Goal: Information Seeking & Learning: Learn about a topic

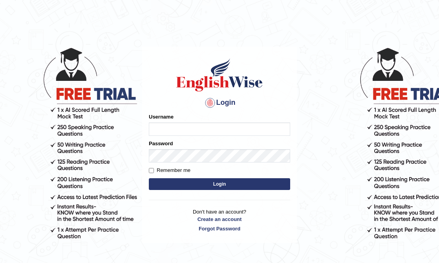
type input "cansu_parramatta"
click at [228, 187] on button "Login" at bounding box center [219, 184] width 141 height 12
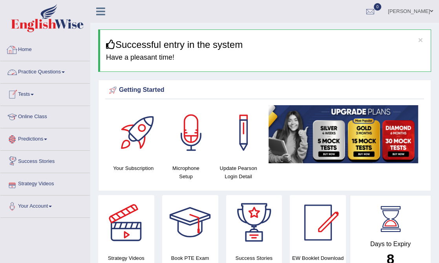
click at [38, 72] on link "Practice Questions" at bounding box center [45, 71] width 90 height 20
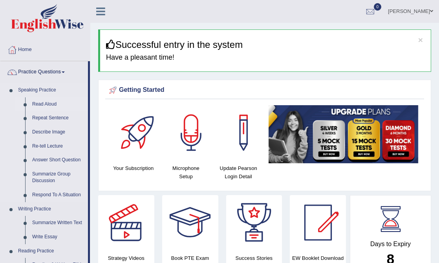
click at [42, 106] on link "Read Aloud" at bounding box center [58, 104] width 59 height 14
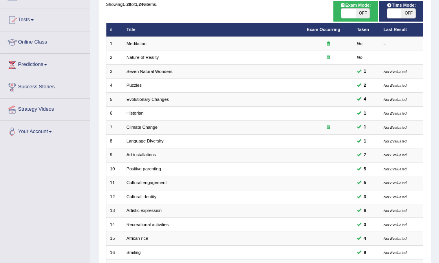
scroll to position [185, 0]
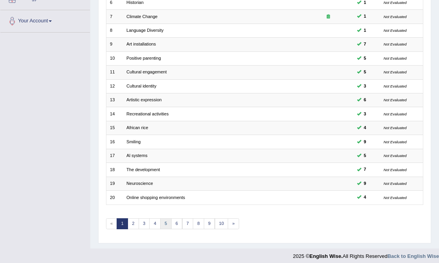
click at [163, 219] on link "5" at bounding box center [165, 223] width 11 height 11
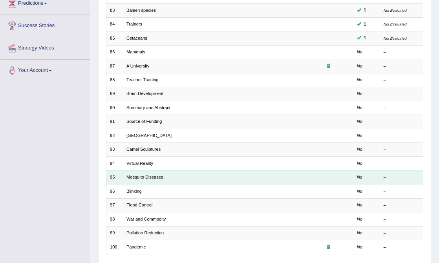
scroll to position [125, 0]
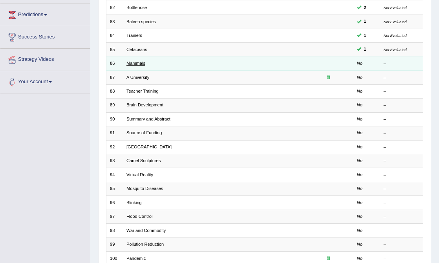
click at [138, 63] on link "Mammals" at bounding box center [136, 63] width 19 height 5
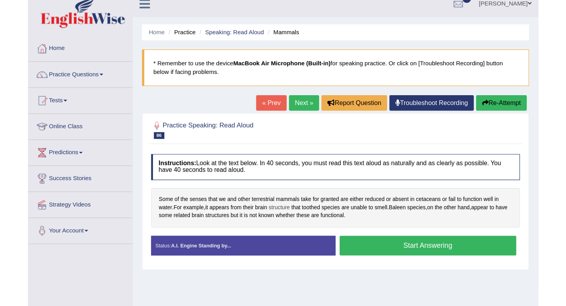
scroll to position [18, 0]
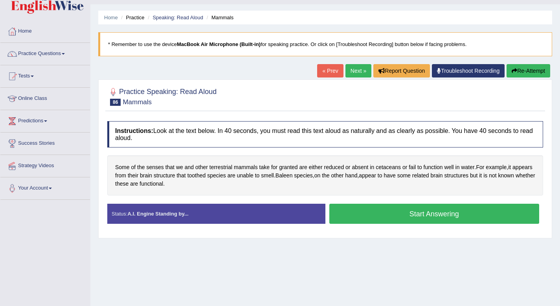
click at [415, 218] on button "Start Answering" at bounding box center [434, 214] width 210 height 20
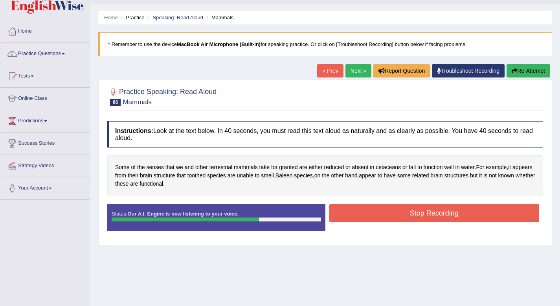
click at [424, 218] on button "Stop Recording" at bounding box center [434, 213] width 210 height 18
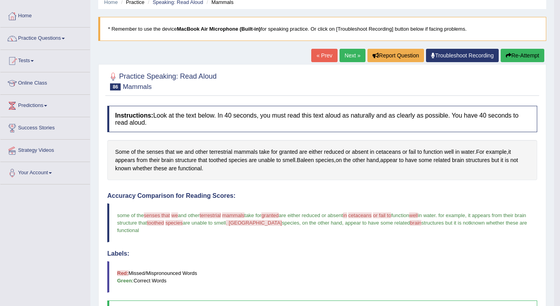
scroll to position [0, 0]
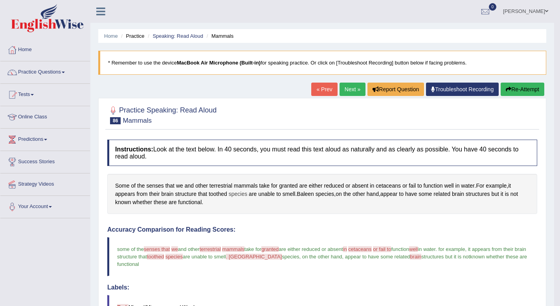
click at [239, 194] on span "species" at bounding box center [238, 194] width 18 height 8
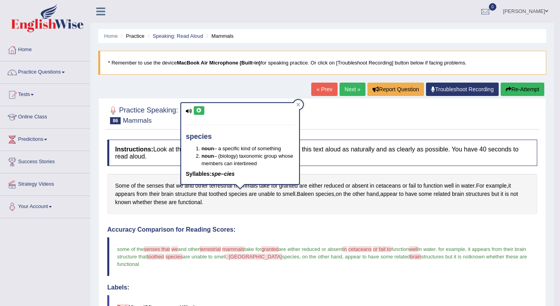
click at [200, 110] on icon at bounding box center [199, 110] width 6 height 5
click at [199, 110] on icon at bounding box center [199, 110] width 6 height 5
click at [298, 103] on icon at bounding box center [298, 105] width 4 height 4
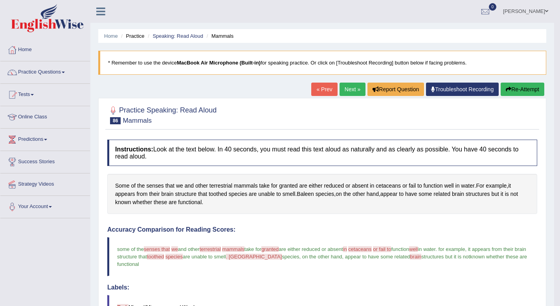
click at [368, 244] on blockquote "some of the senses that sense we what and other terrestrial history mammals mem…" at bounding box center [322, 256] width 430 height 39
click at [387, 187] on span "cetaceans" at bounding box center [388, 186] width 25 height 8
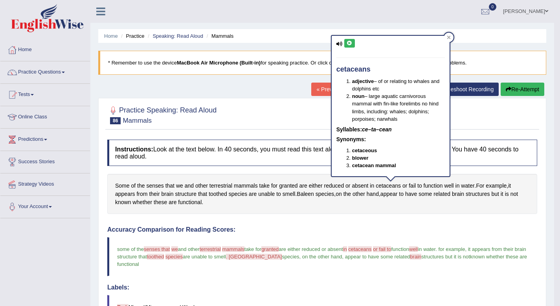
click at [349, 44] on icon at bounding box center [350, 43] width 6 height 5
click at [439, 35] on icon at bounding box center [449, 37] width 4 height 4
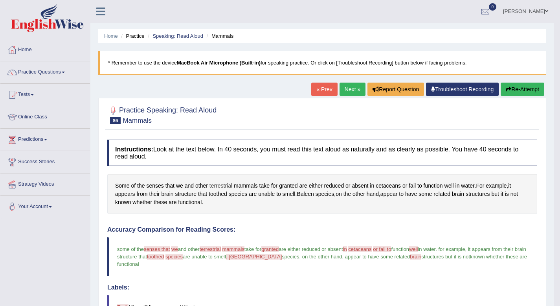
click at [224, 185] on span "terrestrial" at bounding box center [220, 186] width 23 height 8
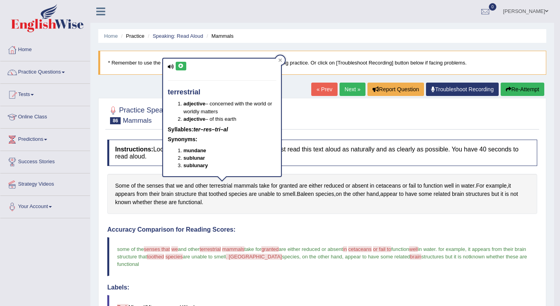
click at [182, 64] on icon at bounding box center [181, 66] width 6 height 5
click at [278, 60] on div at bounding box center [279, 59] width 9 height 9
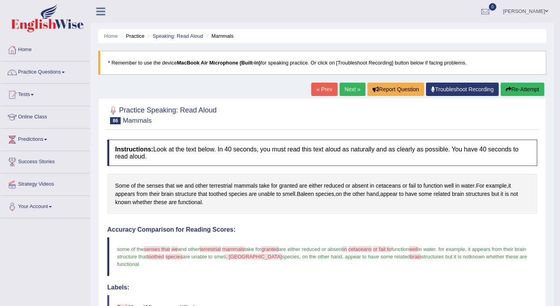
click at [342, 92] on link "Next »" at bounding box center [352, 89] width 26 height 13
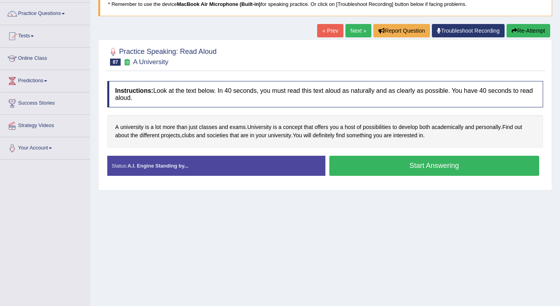
click at [438, 167] on button "Start Answering" at bounding box center [434, 166] width 210 height 20
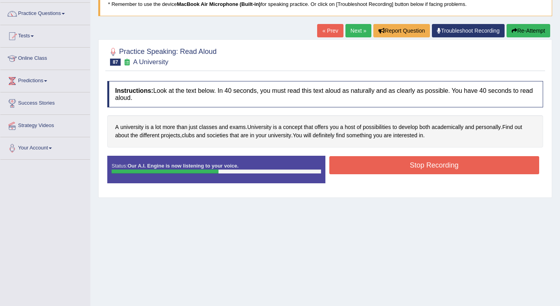
click at [438, 167] on button "Stop Recording" at bounding box center [434, 165] width 210 height 18
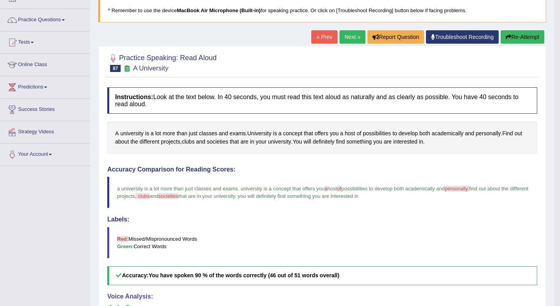
scroll to position [57, 0]
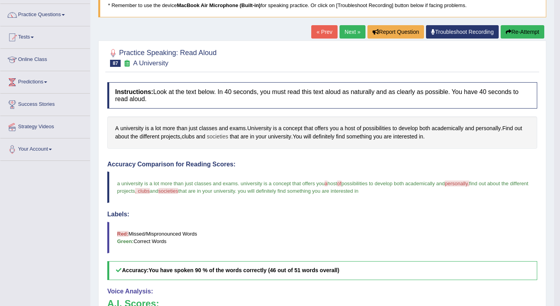
click at [228, 134] on span "societies" at bounding box center [217, 136] width 21 height 8
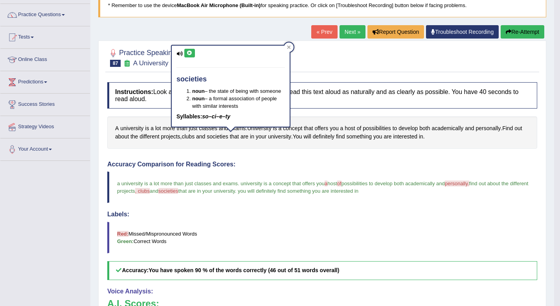
click at [188, 50] on button at bounding box center [189, 53] width 11 height 9
click at [286, 46] on div at bounding box center [288, 46] width 9 height 9
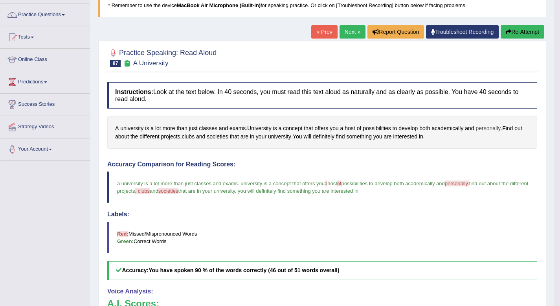
click at [487, 131] on span "personally" at bounding box center [487, 128] width 25 height 8
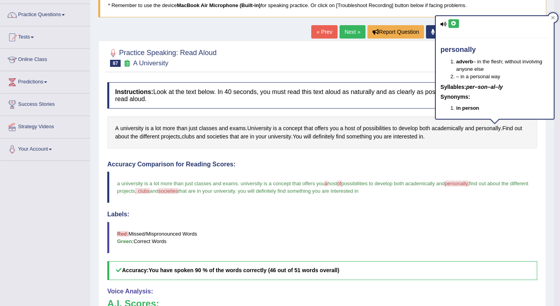
click at [455, 22] on icon at bounding box center [454, 23] width 6 height 5
click at [553, 18] on icon at bounding box center [553, 18] width 4 height 4
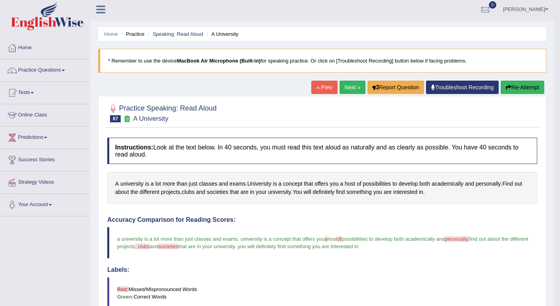
scroll to position [0, 0]
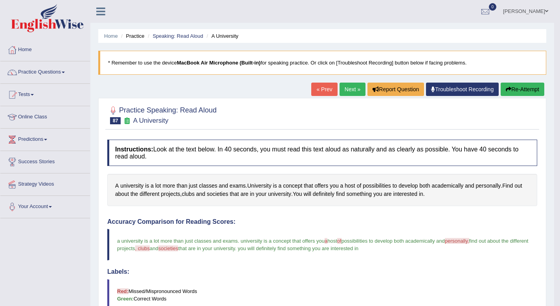
click at [350, 93] on link "Next »" at bounding box center [352, 89] width 26 height 13
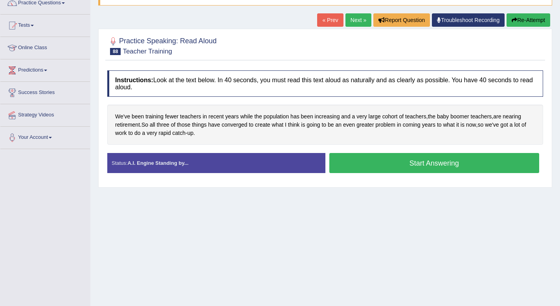
click at [373, 162] on button "Start Answering" at bounding box center [434, 163] width 210 height 20
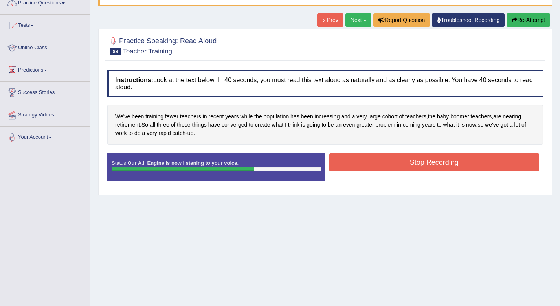
click at [373, 162] on button "Stop Recording" at bounding box center [434, 162] width 210 height 18
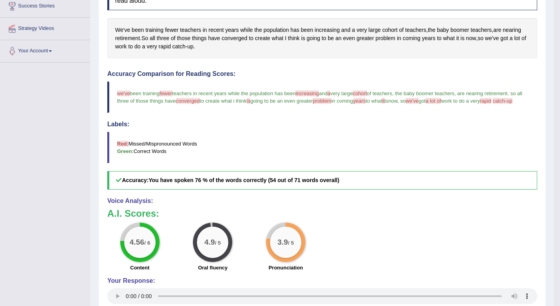
scroll to position [129, 0]
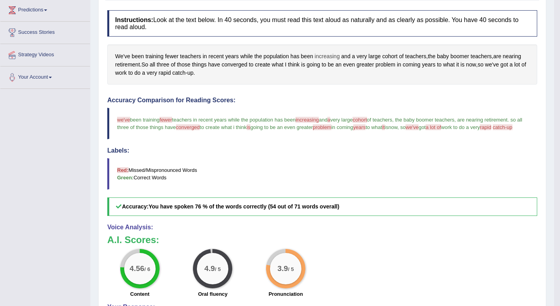
click at [327, 57] on span "increasing" at bounding box center [327, 56] width 25 height 8
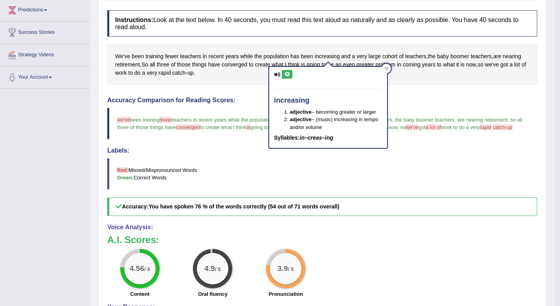
click at [286, 67] on div "increasing adjective – becoming greater or larger adjective – (music) increasin…" at bounding box center [328, 107] width 118 height 81
click at [286, 74] on icon at bounding box center [287, 74] width 6 height 5
click at [391, 68] on div at bounding box center [386, 68] width 9 height 9
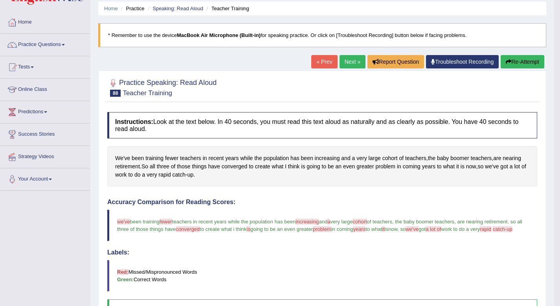
scroll to position [0, 0]
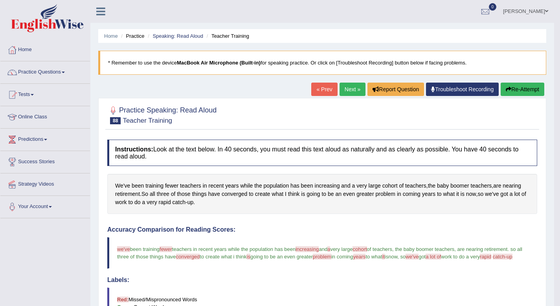
click at [507, 93] on button "Re-Attempt" at bounding box center [523, 89] width 44 height 13
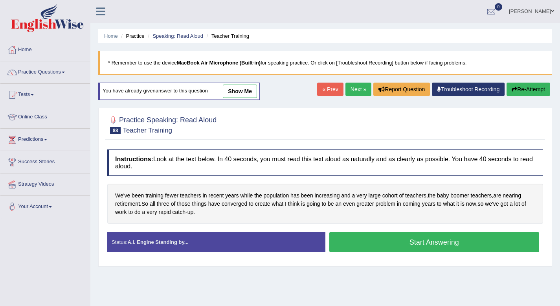
click at [414, 245] on button "Start Answering" at bounding box center [434, 242] width 210 height 20
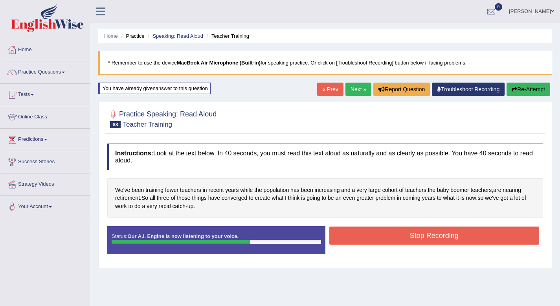
click at [417, 237] on button "Stop Recording" at bounding box center [434, 235] width 210 height 18
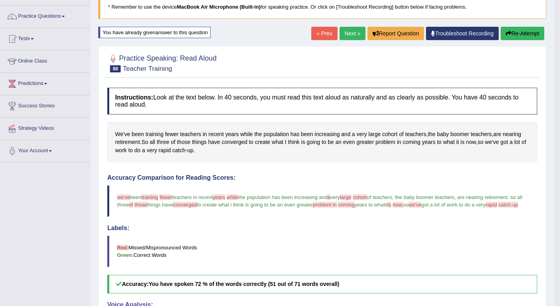
scroll to position [77, 0]
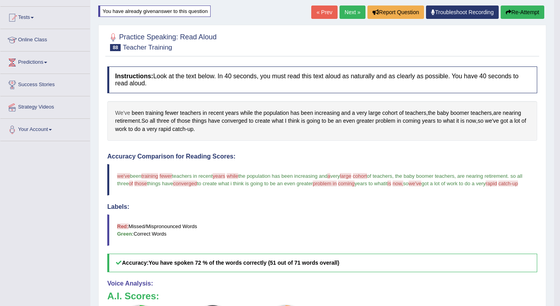
click at [122, 113] on span "We've" at bounding box center [122, 113] width 15 height 8
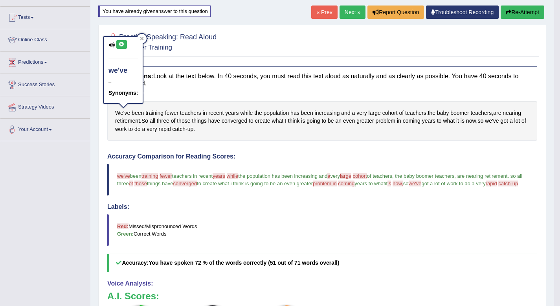
click at [124, 41] on button at bounding box center [121, 44] width 11 height 9
click at [123, 44] on icon at bounding box center [122, 44] width 6 height 5
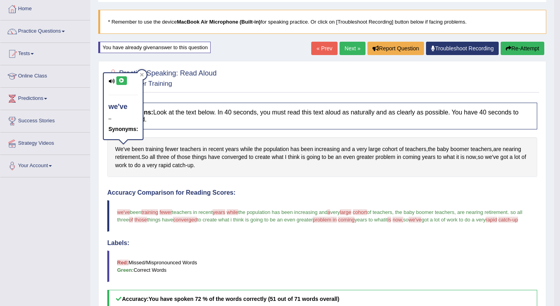
scroll to position [0, 0]
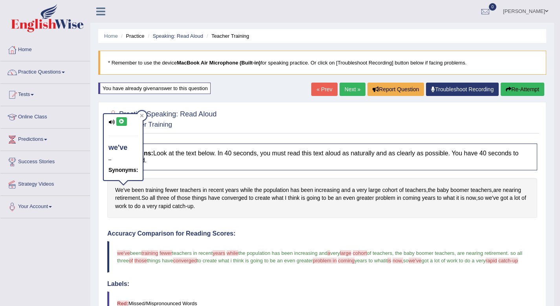
click at [352, 87] on link "Next »" at bounding box center [352, 89] width 26 height 13
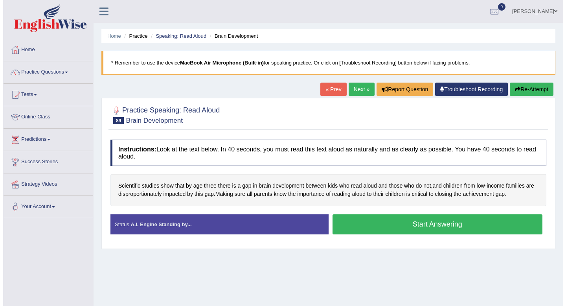
scroll to position [5, 0]
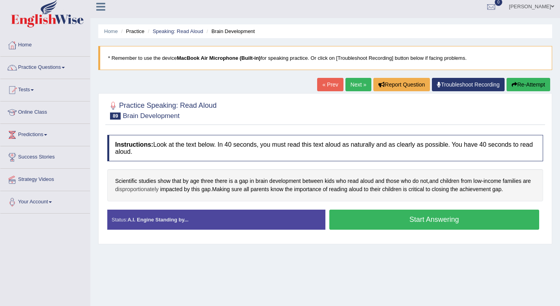
click at [159, 190] on span "disproportionately" at bounding box center [137, 189] width 44 height 8
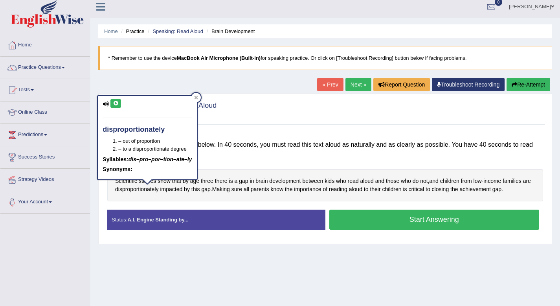
click at [115, 102] on icon at bounding box center [116, 103] width 6 height 5
click at [194, 98] on icon at bounding box center [196, 97] width 4 height 4
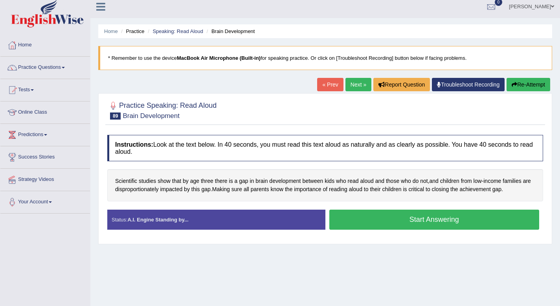
click at [438, 220] on button "Start Answering" at bounding box center [434, 219] width 210 height 20
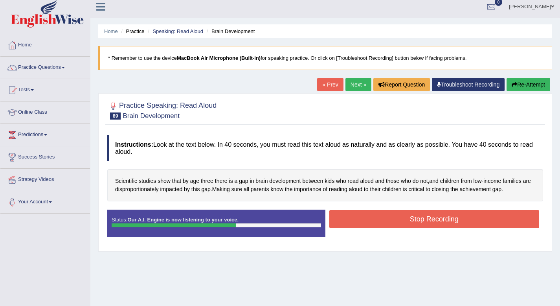
click at [438, 220] on button "Stop Recording" at bounding box center [434, 219] width 210 height 18
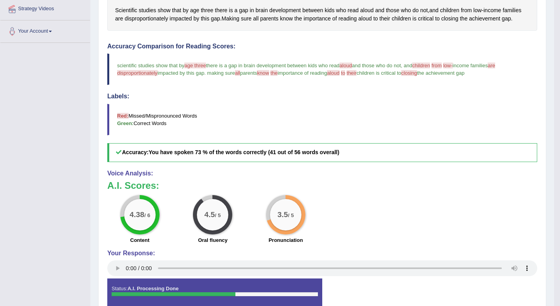
scroll to position [176, 0]
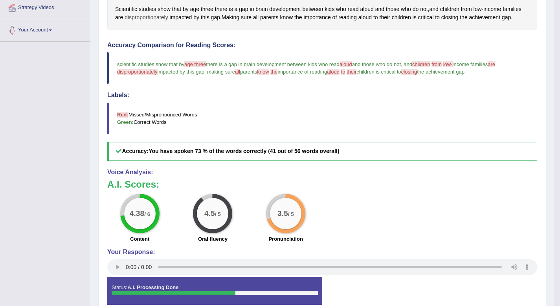
click at [149, 18] on span "disproportionately" at bounding box center [147, 17] width 44 height 8
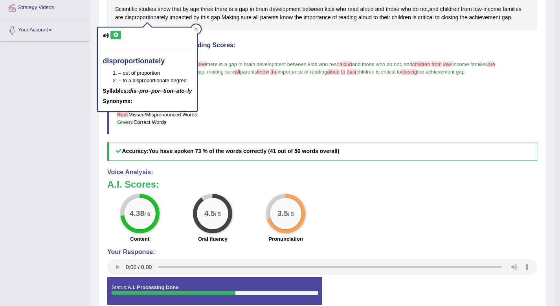
click at [117, 36] on icon at bounding box center [116, 35] width 6 height 5
click at [195, 28] on icon at bounding box center [196, 30] width 4 height 4
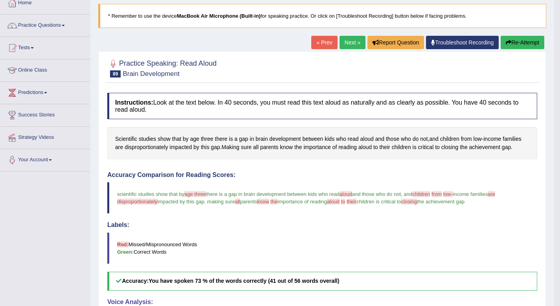
scroll to position [0, 0]
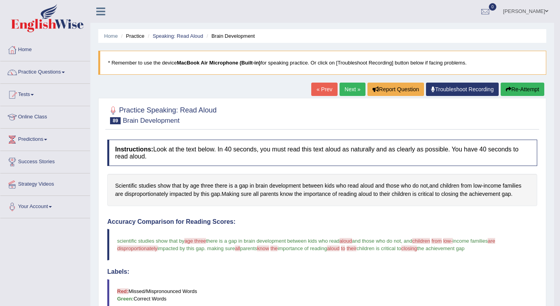
click at [339, 88] on link "Next »" at bounding box center [352, 89] width 26 height 13
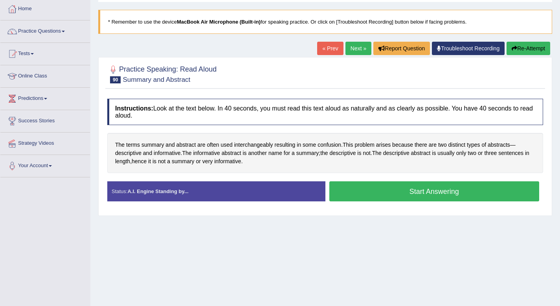
scroll to position [41, 0]
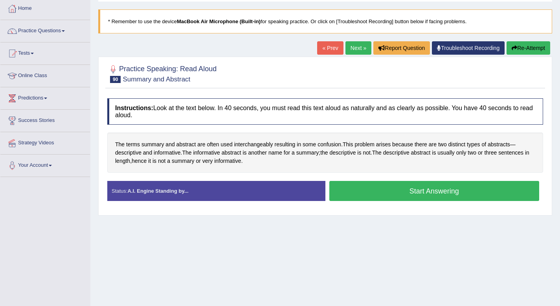
click at [366, 195] on button "Start Answering" at bounding box center [434, 191] width 210 height 20
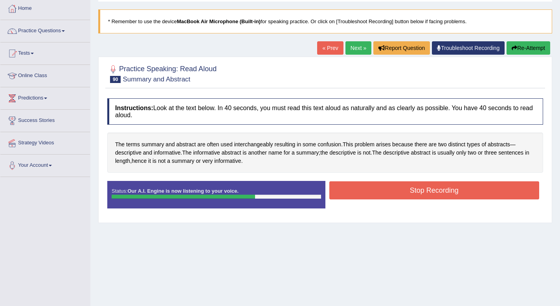
click at [368, 195] on button "Stop Recording" at bounding box center [434, 190] width 210 height 18
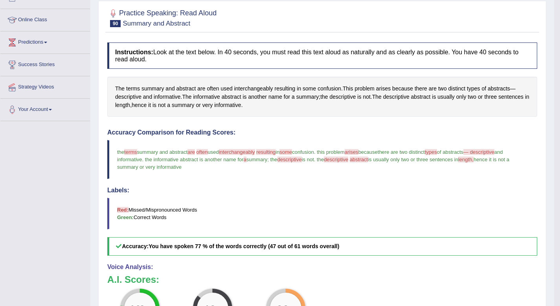
scroll to position [96, 0]
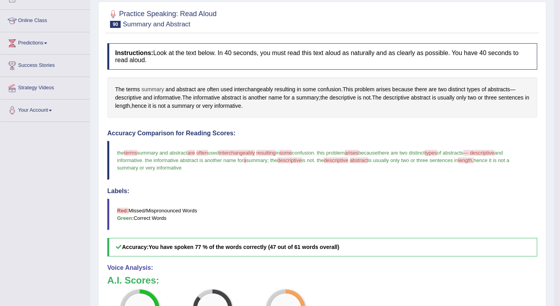
click at [150, 92] on span "summary" at bounding box center [152, 89] width 23 height 8
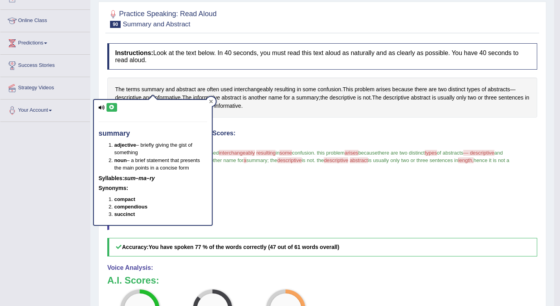
click at [209, 103] on icon at bounding box center [211, 101] width 4 height 4
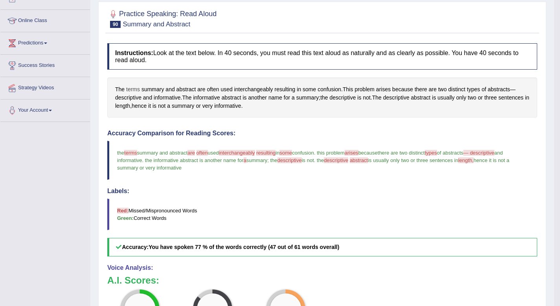
click at [131, 88] on span "terms" at bounding box center [133, 89] width 14 height 8
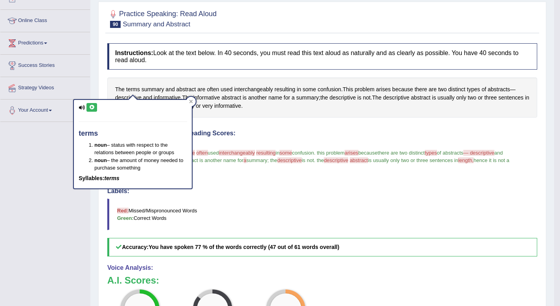
click at [92, 105] on icon at bounding box center [92, 107] width 6 height 5
click at [187, 100] on div at bounding box center [190, 101] width 9 height 9
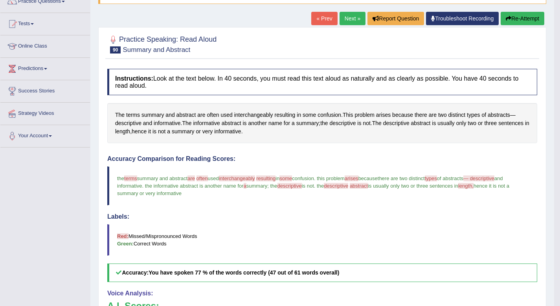
scroll to position [9, 0]
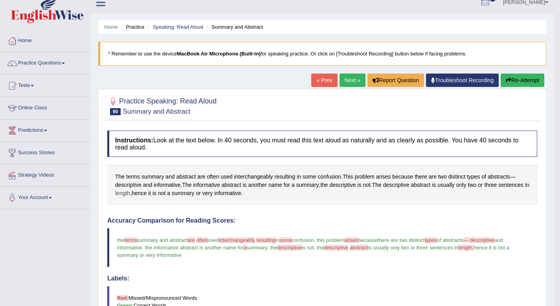
click at [130, 194] on span "length" at bounding box center [122, 193] width 15 height 8
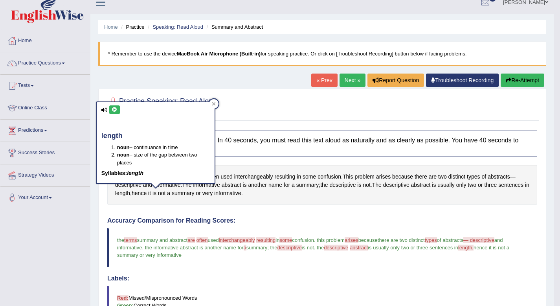
click at [112, 108] on icon at bounding box center [115, 109] width 6 height 5
click at [215, 102] on div at bounding box center [213, 103] width 9 height 9
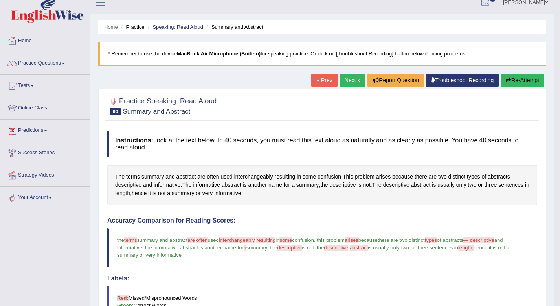
click at [130, 193] on span "length" at bounding box center [122, 193] width 15 height 8
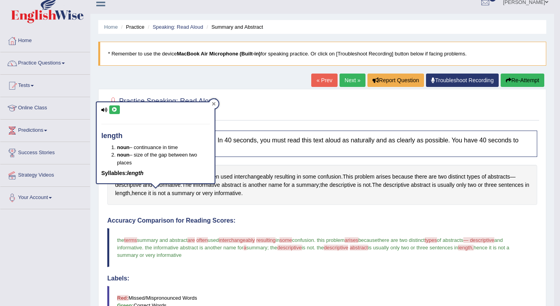
click at [213, 100] on div at bounding box center [213, 103] width 9 height 9
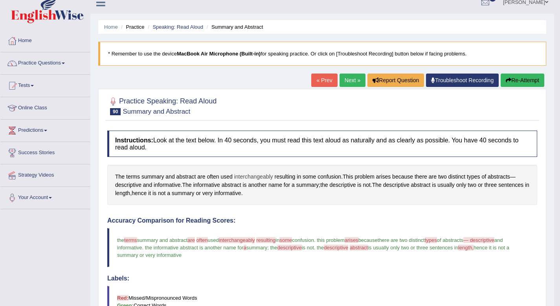
click at [252, 177] on span "interchangeably" at bounding box center [253, 176] width 39 height 8
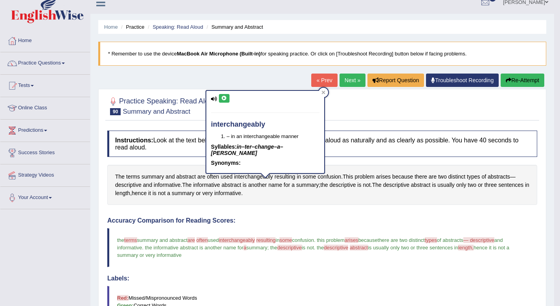
click at [226, 99] on icon at bounding box center [224, 98] width 6 height 5
click at [321, 94] on icon at bounding box center [323, 93] width 4 height 4
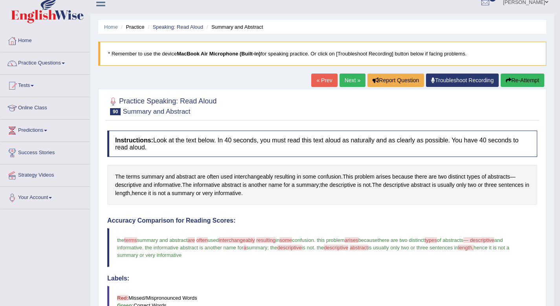
click at [187, 237] on span "summary and abstract" at bounding box center [162, 240] width 51 height 6
click at [185, 178] on span "abstract" at bounding box center [186, 176] width 20 height 8
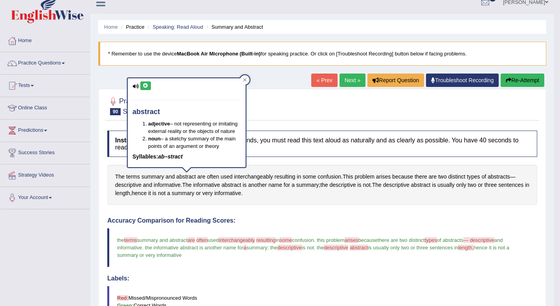
click at [145, 85] on icon at bounding box center [146, 85] width 6 height 5
drag, startPoint x: 163, startPoint y: 112, endPoint x: 129, endPoint y: 112, distance: 34.2
click at [129, 112] on div "abstract adjective – not representing or imitating external reality or the obje…" at bounding box center [187, 122] width 118 height 89
click at [282, 110] on div at bounding box center [322, 106] width 430 height 24
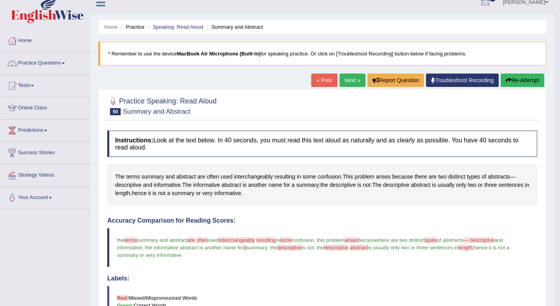
click at [494, 241] on span "— descriptive" at bounding box center [478, 240] width 31 height 6
click at [122, 184] on span "descriptive" at bounding box center [128, 185] width 26 height 8
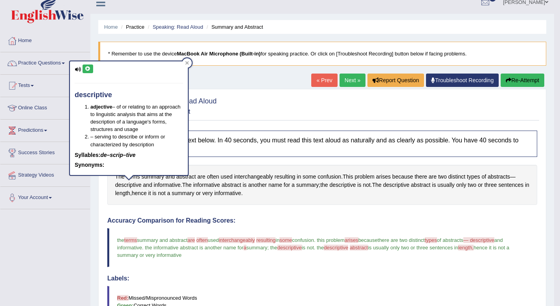
click at [88, 68] on icon at bounding box center [88, 68] width 6 height 5
drag, startPoint x: 116, startPoint y: 94, endPoint x: 62, endPoint y: 94, distance: 53.8
click at [62, 94] on body "Toggle navigation Home Practice Questions Speaking Practice Read Aloud Repeat S…" at bounding box center [280, 144] width 560 height 306
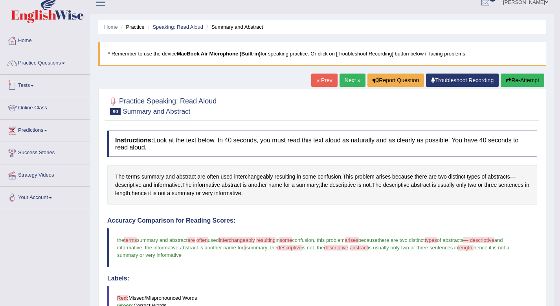
click at [46, 63] on link "Practice Questions" at bounding box center [45, 62] width 90 height 20
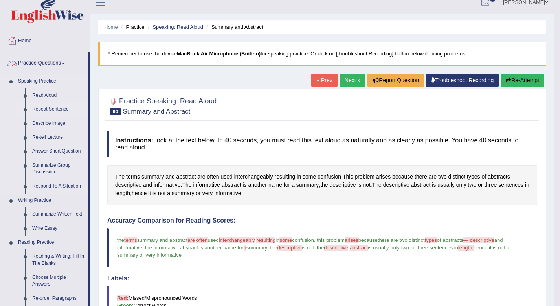
click at [42, 111] on link "Repeat Sentence" at bounding box center [58, 109] width 59 height 14
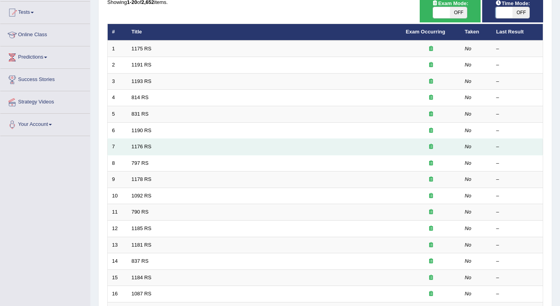
scroll to position [215, 0]
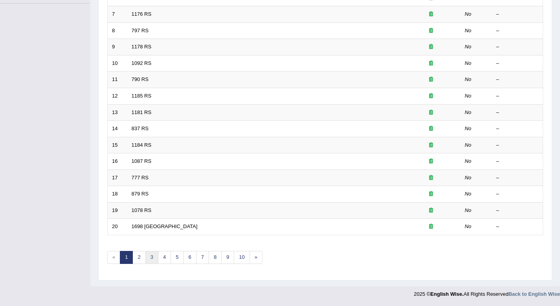
click at [154, 257] on link "3" at bounding box center [151, 257] width 13 height 13
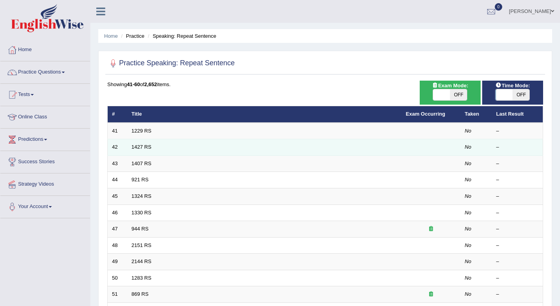
scroll to position [215, 0]
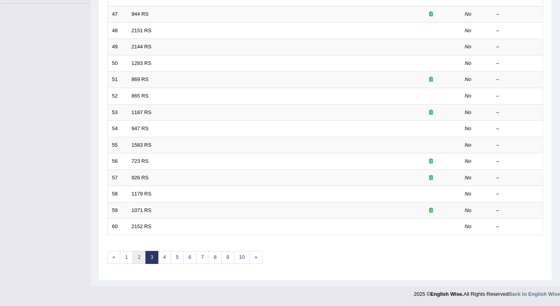
click at [141, 251] on link "2" at bounding box center [138, 257] width 13 height 13
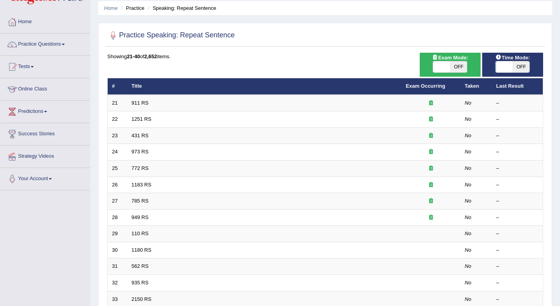
scroll to position [37, 0]
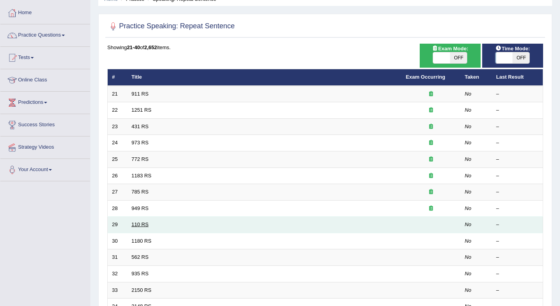
click at [138, 224] on link "110 RS" at bounding box center [140, 224] width 17 height 6
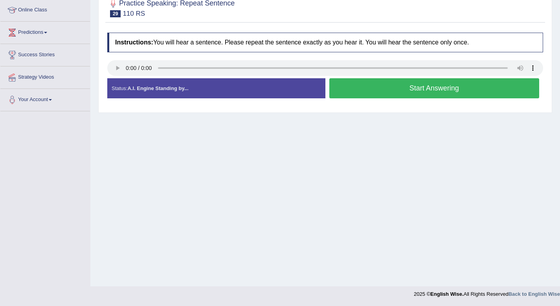
click at [397, 95] on button "Start Answering" at bounding box center [434, 88] width 210 height 20
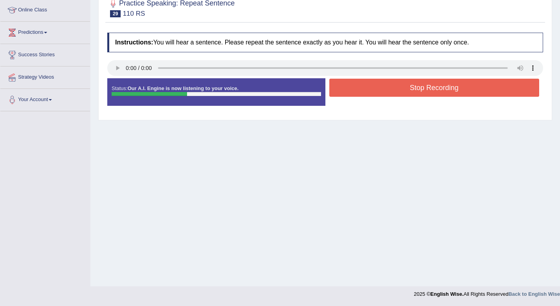
click at [397, 95] on button "Stop Recording" at bounding box center [434, 88] width 210 height 18
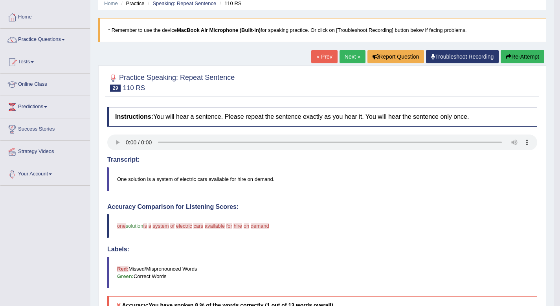
scroll to position [18, 0]
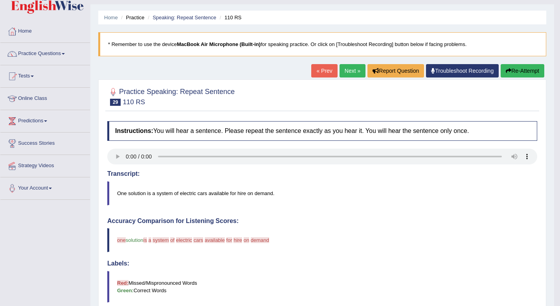
click at [518, 70] on button "Re-Attempt" at bounding box center [523, 70] width 44 height 13
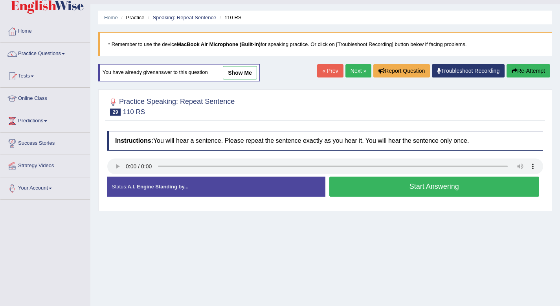
click at [444, 187] on button "Start Answering" at bounding box center [434, 186] width 210 height 20
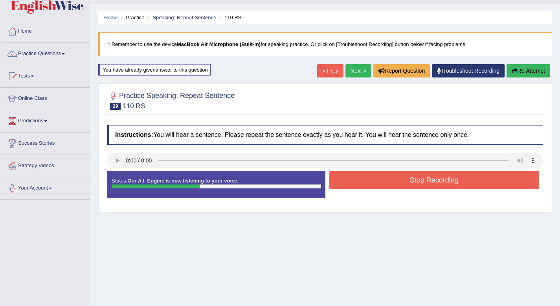
click at [442, 180] on button "Stop Recording" at bounding box center [434, 180] width 210 height 18
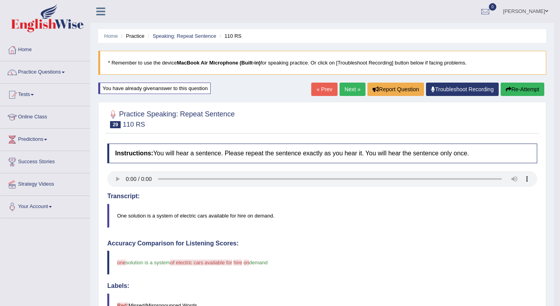
click at [526, 91] on button "Re-Attempt" at bounding box center [523, 89] width 44 height 13
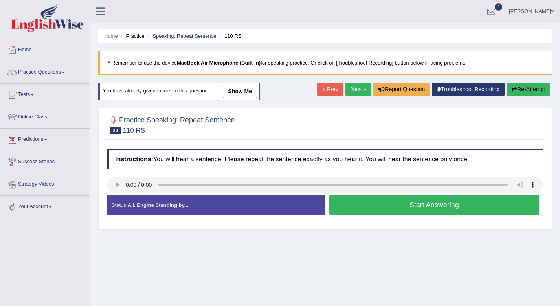
click at [434, 203] on button "Start Answering" at bounding box center [434, 205] width 210 height 20
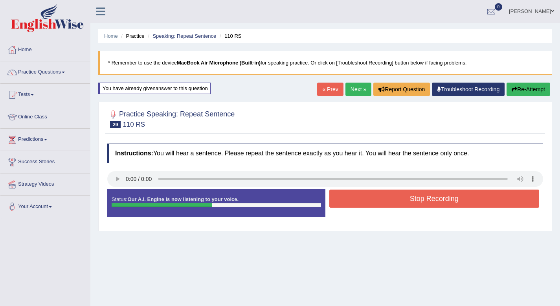
click at [435, 202] on button "Stop Recording" at bounding box center [434, 198] width 210 height 18
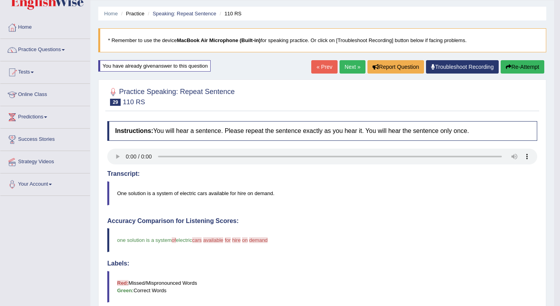
scroll to position [14, 0]
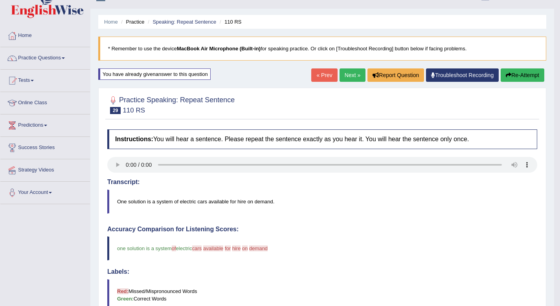
click at [349, 75] on link "Next »" at bounding box center [352, 74] width 26 height 13
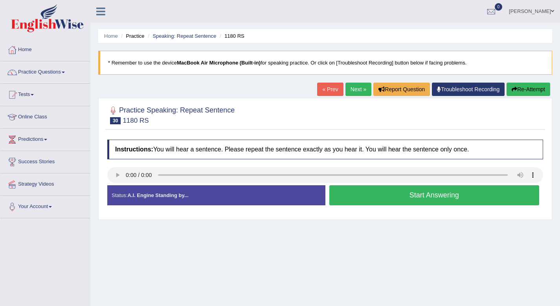
click at [428, 195] on button "Start Answering" at bounding box center [434, 195] width 210 height 20
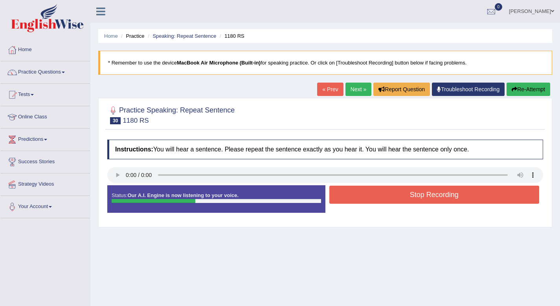
click at [428, 195] on button "Stop Recording" at bounding box center [434, 194] width 210 height 18
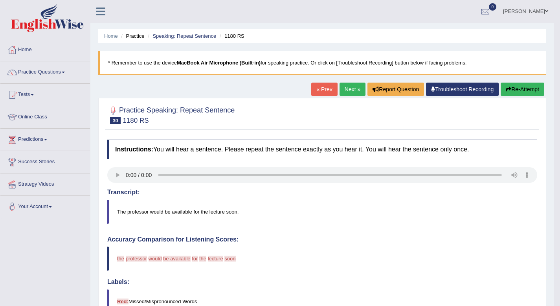
click at [524, 87] on button "Re-Attempt" at bounding box center [523, 89] width 44 height 13
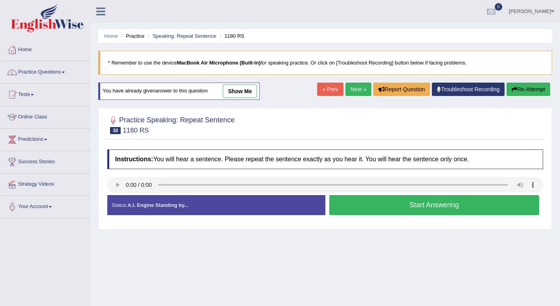
click at [442, 203] on button "Start Answering" at bounding box center [434, 205] width 210 height 20
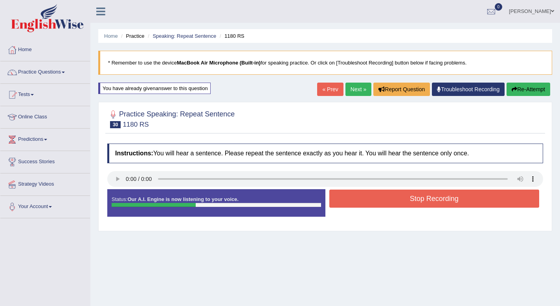
click at [442, 203] on button "Stop Recording" at bounding box center [434, 198] width 210 height 18
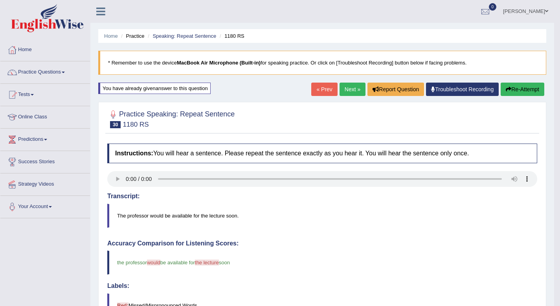
click at [346, 92] on link "Next »" at bounding box center [352, 89] width 26 height 13
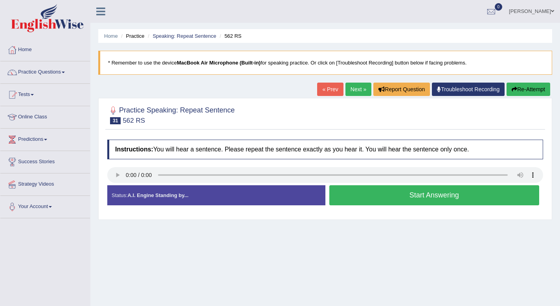
click at [369, 206] on div "Start Answering" at bounding box center [434, 196] width 218 height 22
click at [380, 200] on button "Start Answering" at bounding box center [434, 195] width 210 height 20
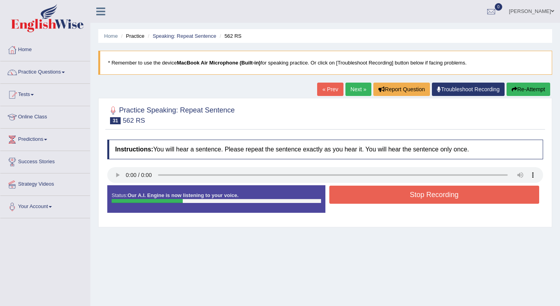
click at [380, 200] on button "Stop Recording" at bounding box center [434, 194] width 210 height 18
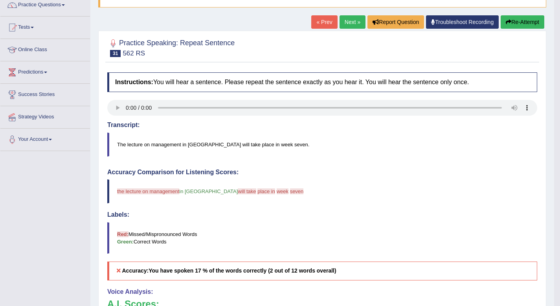
scroll to position [66, 0]
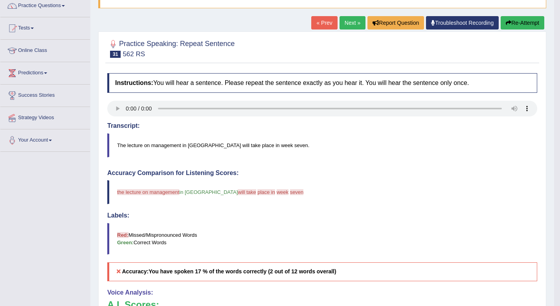
click at [519, 24] on button "Re-Attempt" at bounding box center [523, 22] width 44 height 13
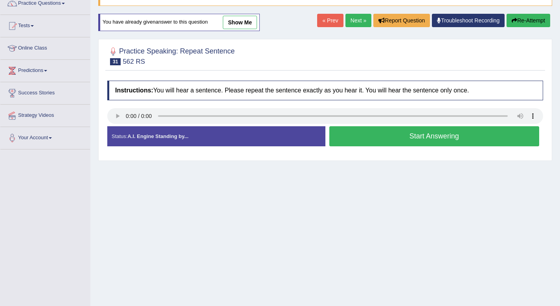
scroll to position [69, 0]
click at [420, 139] on button "Start Answering" at bounding box center [434, 136] width 210 height 20
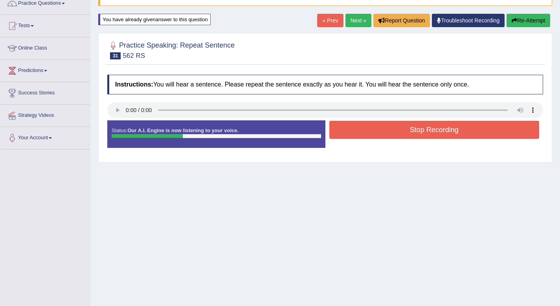
click at [422, 133] on button "Stop Recording" at bounding box center [434, 130] width 210 height 18
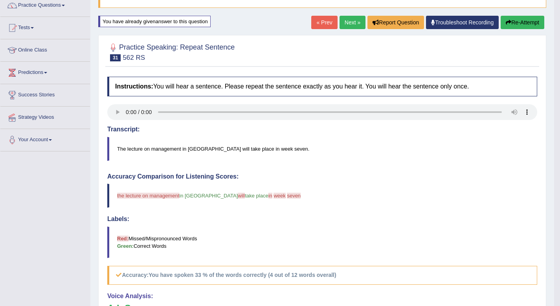
scroll to position [0, 0]
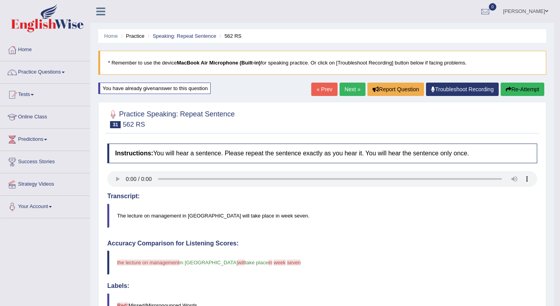
click at [351, 85] on link "Next »" at bounding box center [352, 89] width 26 height 13
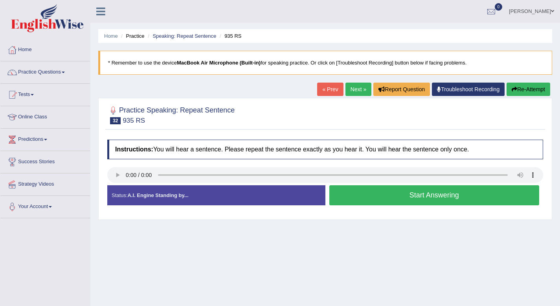
click at [358, 195] on button "Start Answering" at bounding box center [434, 195] width 210 height 20
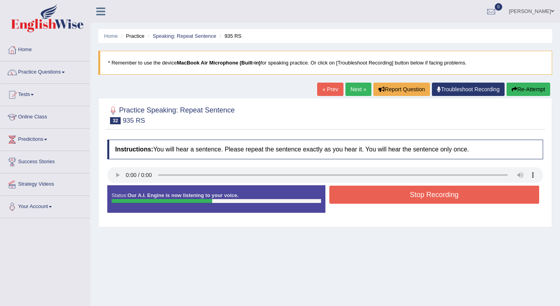
click at [358, 195] on button "Stop Recording" at bounding box center [434, 194] width 210 height 18
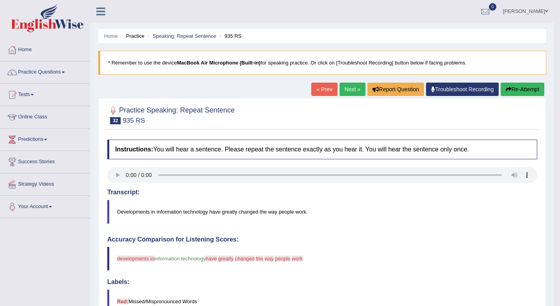
click at [518, 91] on button "Re-Attempt" at bounding box center [523, 89] width 44 height 13
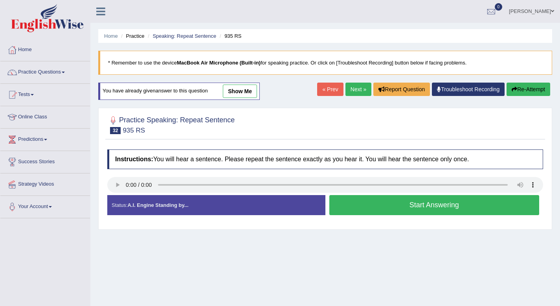
click at [387, 206] on button "Start Answering" at bounding box center [434, 205] width 210 height 20
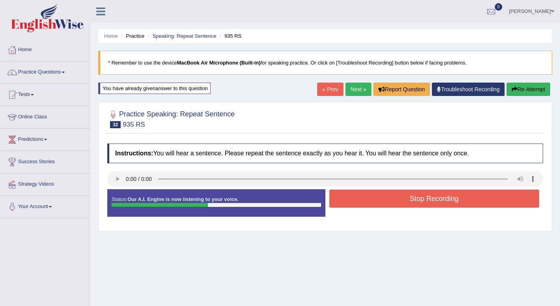
click at [406, 196] on button "Stop Recording" at bounding box center [434, 198] width 210 height 18
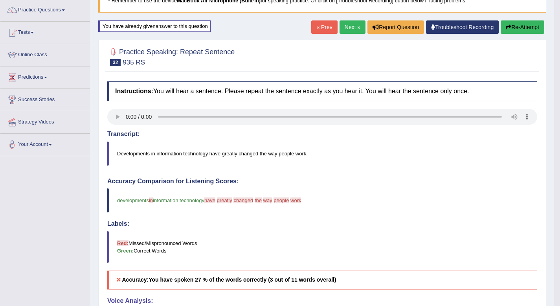
scroll to position [71, 0]
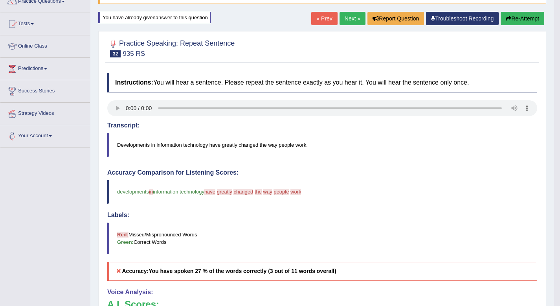
drag, startPoint x: 121, startPoint y: 191, endPoint x: 204, endPoint y: 193, distance: 82.9
click at [204, 193] on blockquote "developments in information technology have people greatly who changed worked t…" at bounding box center [322, 192] width 430 height 24
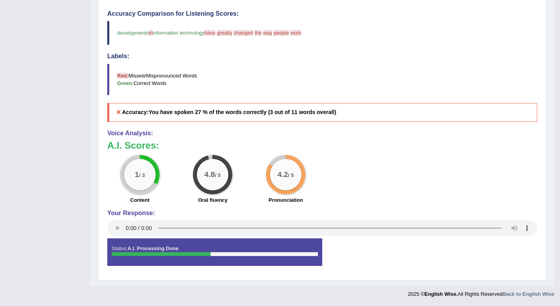
scroll to position [0, 0]
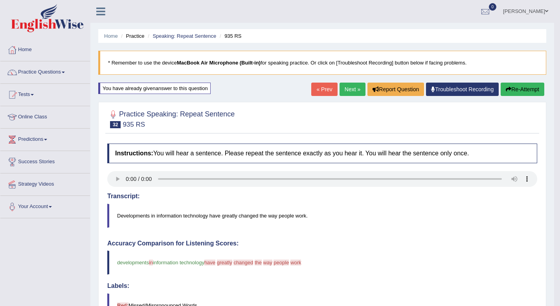
click at [353, 88] on link "Next »" at bounding box center [352, 89] width 26 height 13
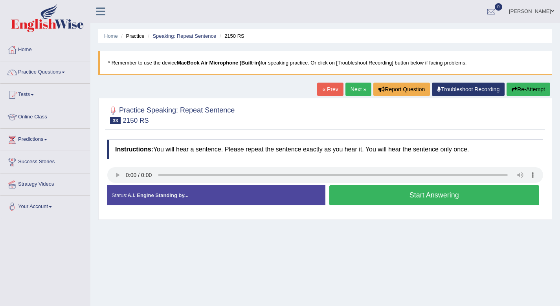
click at [388, 191] on button "Start Answering" at bounding box center [434, 195] width 210 height 20
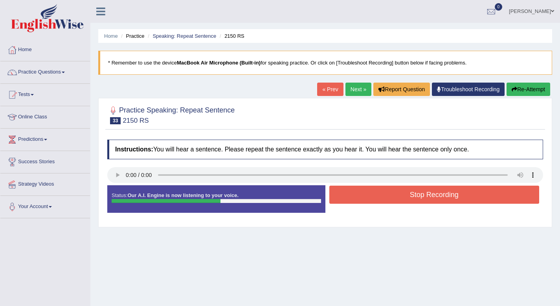
click at [388, 191] on button "Stop Recording" at bounding box center [434, 194] width 210 height 18
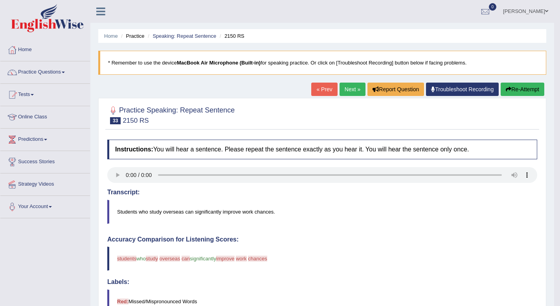
click at [346, 84] on link "Next »" at bounding box center [352, 89] width 26 height 13
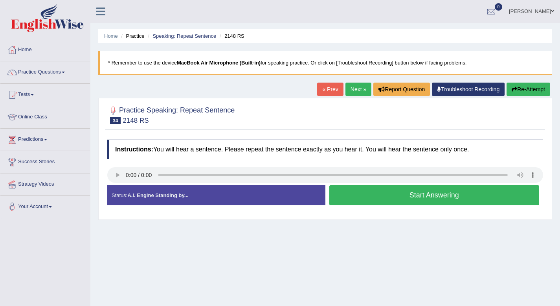
click at [406, 193] on button "Start Answering" at bounding box center [434, 195] width 210 height 20
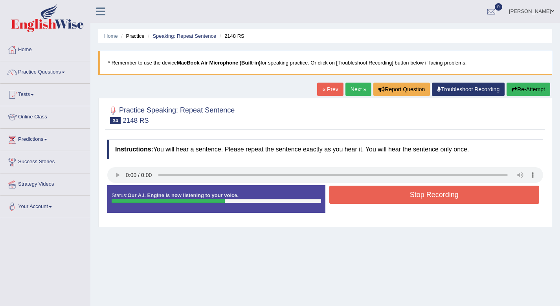
click at [406, 193] on button "Stop Recording" at bounding box center [434, 194] width 210 height 18
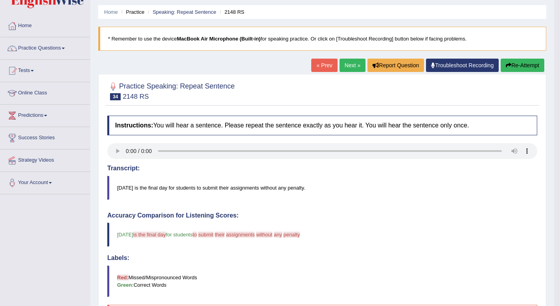
scroll to position [6, 0]
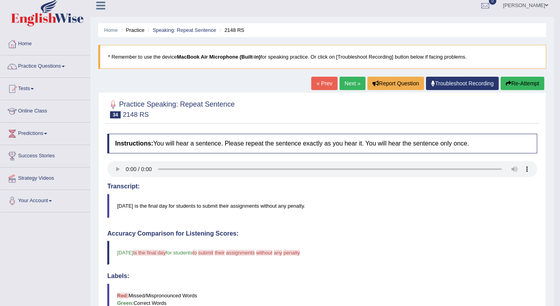
click at [350, 83] on link "Next »" at bounding box center [352, 83] width 26 height 13
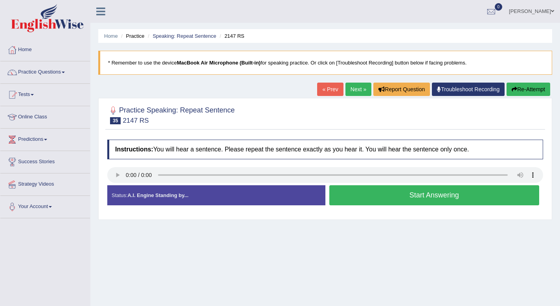
click at [368, 199] on button "Start Answering" at bounding box center [434, 195] width 210 height 20
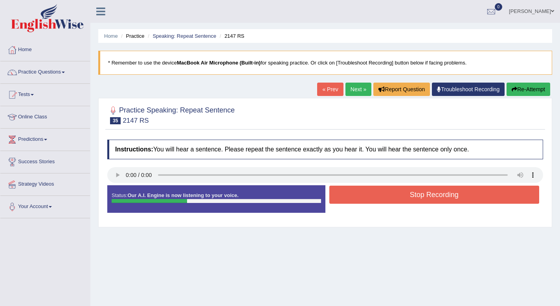
click at [368, 199] on button "Stop Recording" at bounding box center [434, 194] width 210 height 18
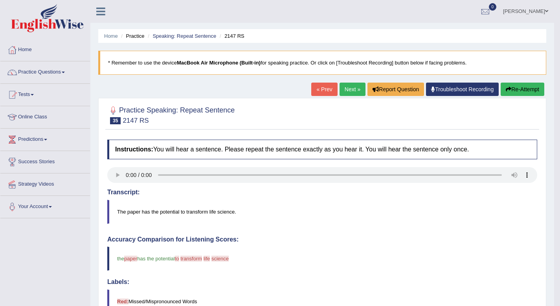
click at [349, 94] on link "Next »" at bounding box center [352, 89] width 26 height 13
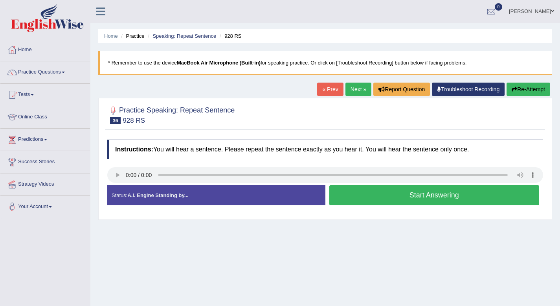
click at [407, 200] on button "Start Answering" at bounding box center [434, 195] width 210 height 20
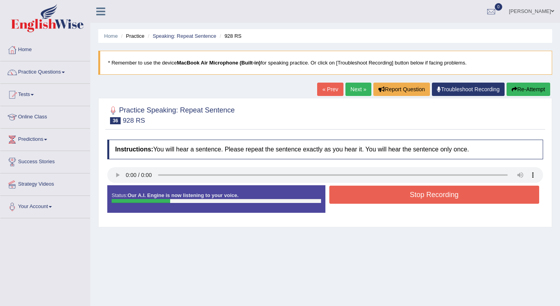
click at [407, 200] on button "Stop Recording" at bounding box center [434, 194] width 210 height 18
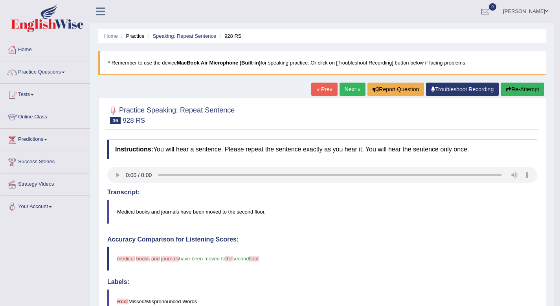
click at [339, 93] on link "Next »" at bounding box center [352, 89] width 26 height 13
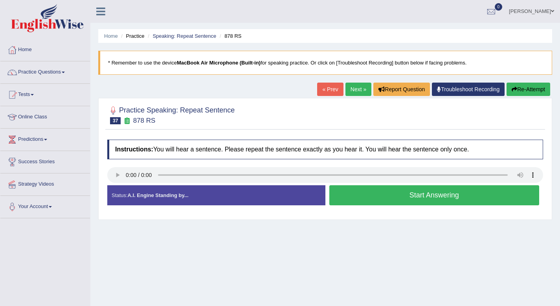
click at [469, 198] on button "Start Answering" at bounding box center [434, 195] width 210 height 20
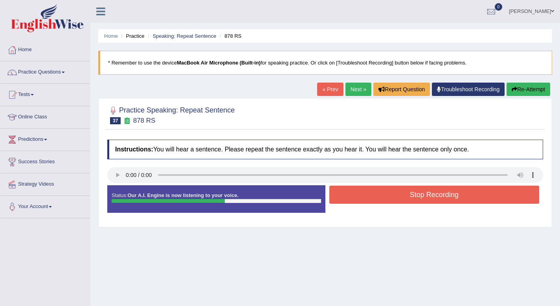
click at [469, 198] on button "Stop Recording" at bounding box center [434, 194] width 210 height 18
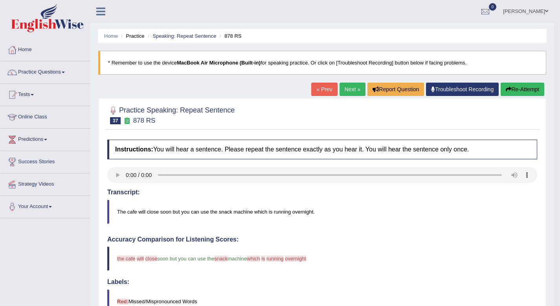
click at [345, 90] on link "Next »" at bounding box center [352, 89] width 26 height 13
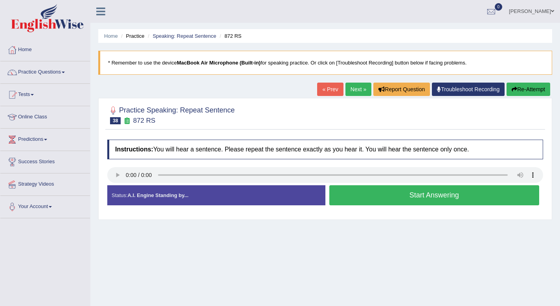
click at [433, 197] on button "Start Answering" at bounding box center [434, 195] width 210 height 20
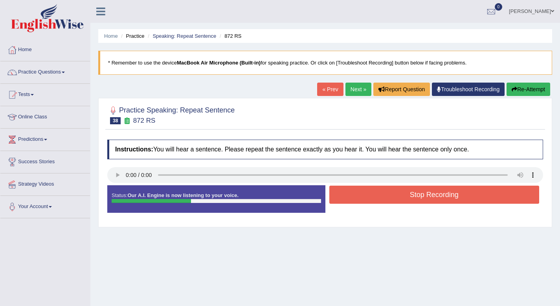
click at [433, 197] on button "Stop Recording" at bounding box center [434, 194] width 210 height 18
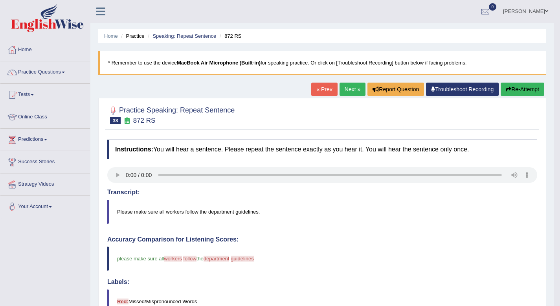
click at [345, 88] on link "Next »" at bounding box center [352, 89] width 26 height 13
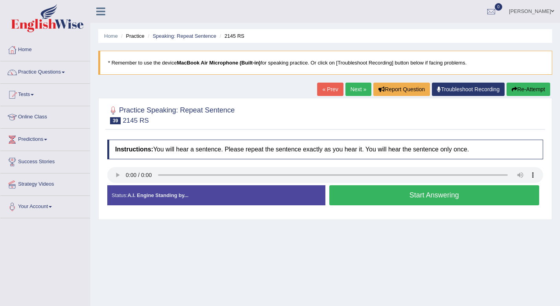
click at [395, 198] on button "Start Answering" at bounding box center [434, 195] width 210 height 20
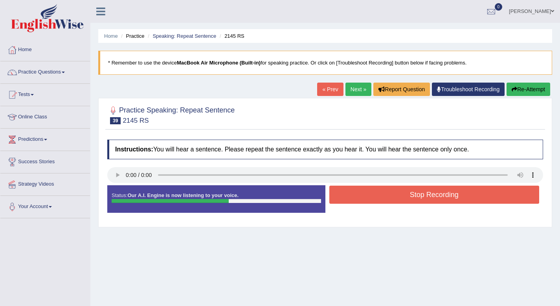
click at [395, 198] on button "Stop Recording" at bounding box center [434, 194] width 210 height 18
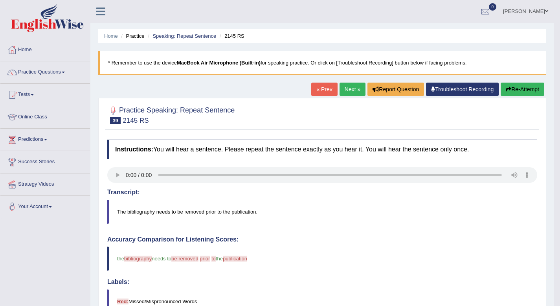
click at [349, 90] on link "Next »" at bounding box center [352, 89] width 26 height 13
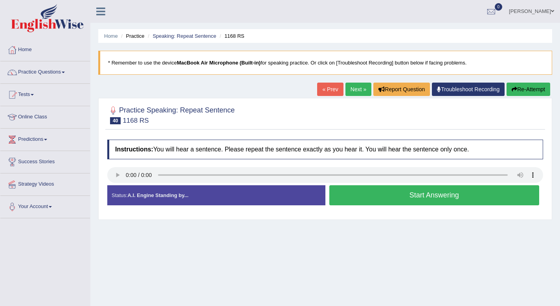
click at [419, 197] on button "Start Answering" at bounding box center [434, 195] width 210 height 20
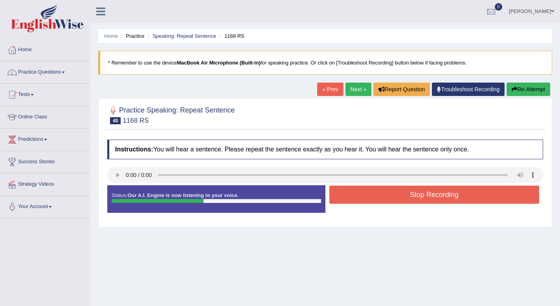
click at [419, 197] on button "Stop Recording" at bounding box center [434, 194] width 210 height 18
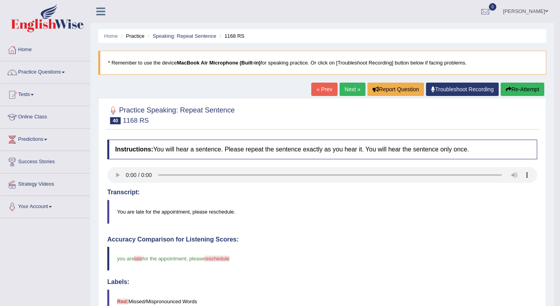
click at [353, 87] on link "Next »" at bounding box center [352, 89] width 26 height 13
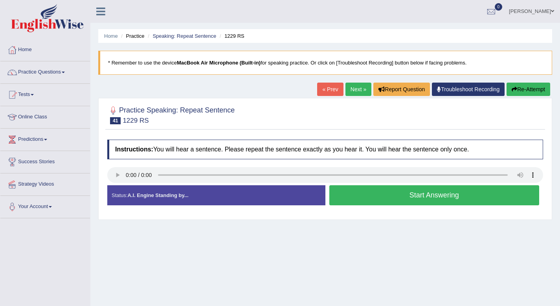
click at [388, 196] on button "Start Answering" at bounding box center [434, 195] width 210 height 20
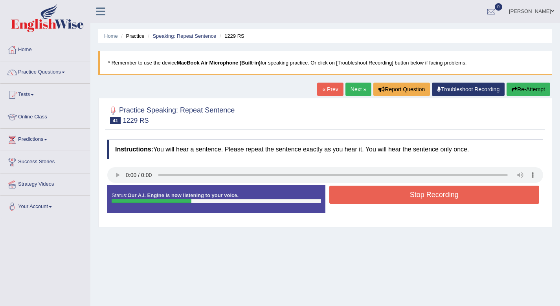
click at [388, 196] on button "Stop Recording" at bounding box center [434, 194] width 210 height 18
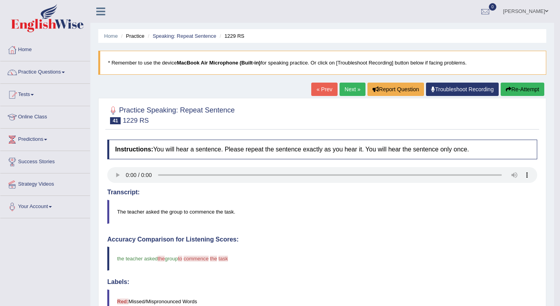
click at [354, 87] on link "Next »" at bounding box center [352, 89] width 26 height 13
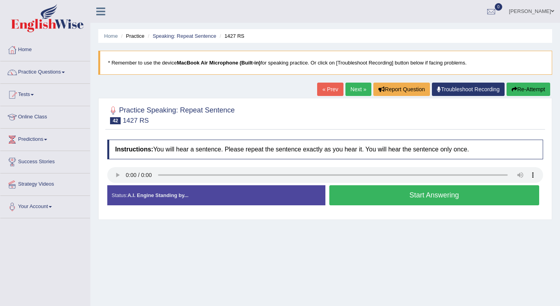
click at [413, 196] on button "Start Answering" at bounding box center [434, 195] width 210 height 20
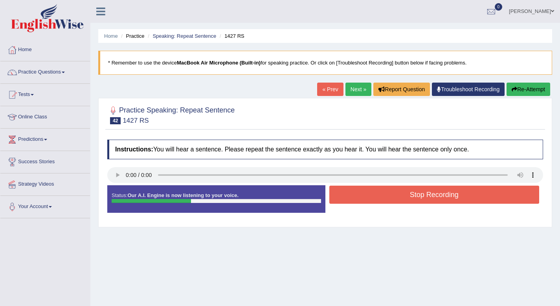
click at [413, 196] on button "Stop Recording" at bounding box center [434, 194] width 210 height 18
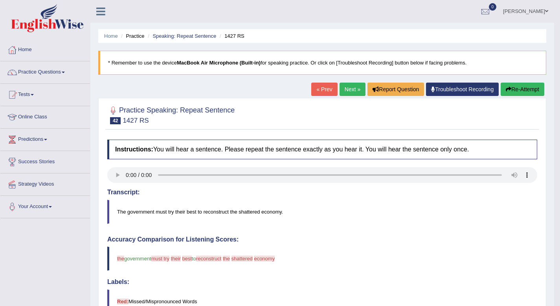
click at [346, 83] on link "Next »" at bounding box center [352, 89] width 26 height 13
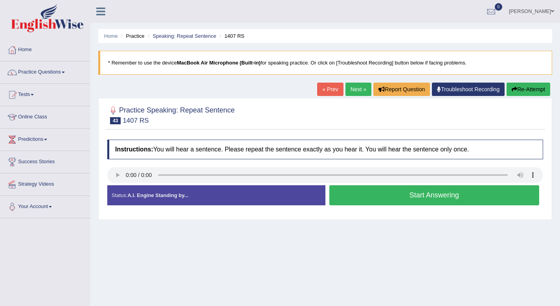
click at [350, 200] on button "Start Answering" at bounding box center [434, 195] width 210 height 20
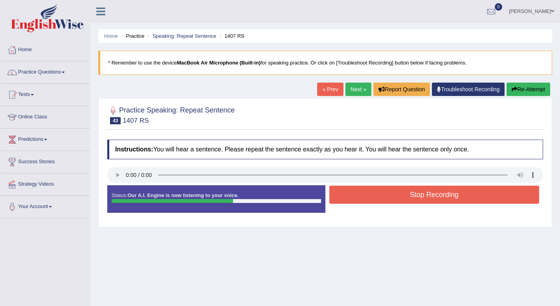
click at [350, 200] on button "Stop Recording" at bounding box center [434, 194] width 210 height 18
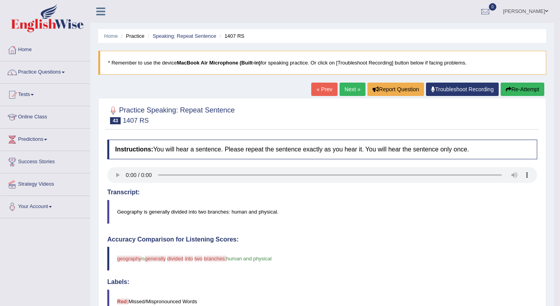
click at [339, 92] on link "Next »" at bounding box center [352, 89] width 26 height 13
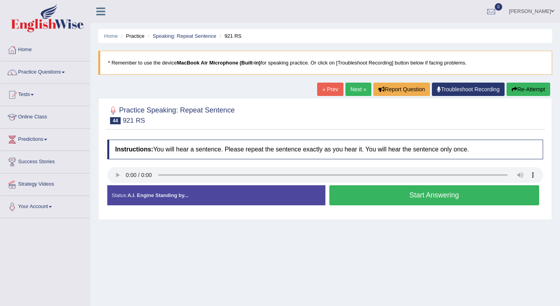
click at [368, 195] on button "Start Answering" at bounding box center [434, 195] width 210 height 20
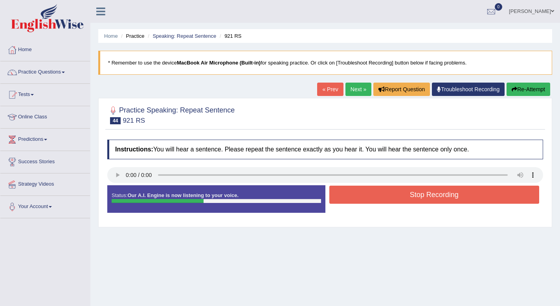
click at [368, 195] on button "Stop Recording" at bounding box center [434, 194] width 210 height 18
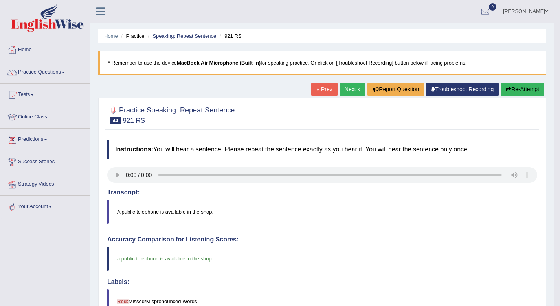
click at [352, 91] on link "Next »" at bounding box center [352, 89] width 26 height 13
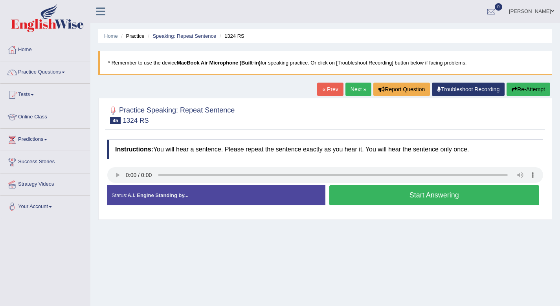
click at [415, 194] on button "Start Answering" at bounding box center [434, 195] width 210 height 20
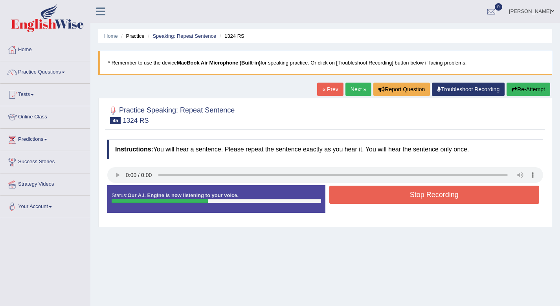
click at [415, 194] on button "Stop Recording" at bounding box center [434, 194] width 210 height 18
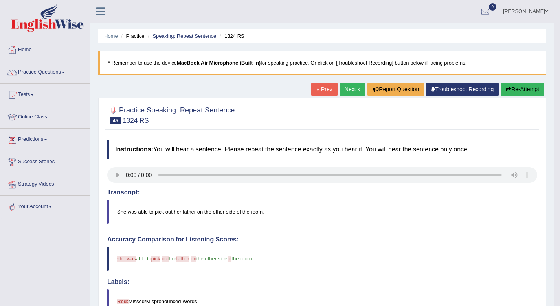
click at [342, 83] on link "Next »" at bounding box center [352, 89] width 26 height 13
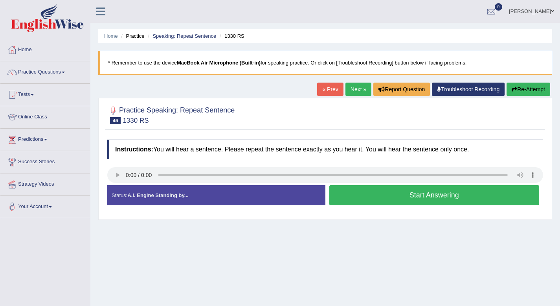
click at [385, 195] on button "Start Answering" at bounding box center [434, 195] width 210 height 20
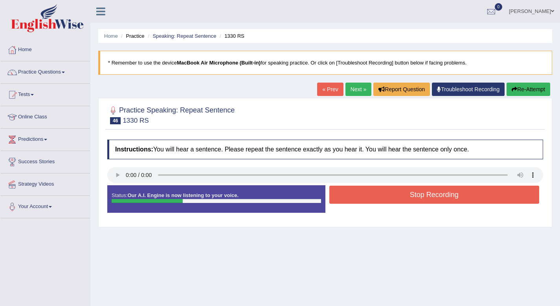
click at [385, 195] on button "Stop Recording" at bounding box center [434, 194] width 210 height 18
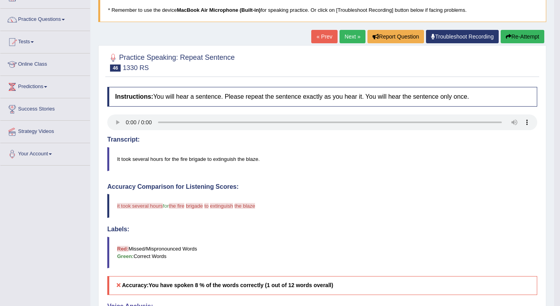
scroll to position [9, 0]
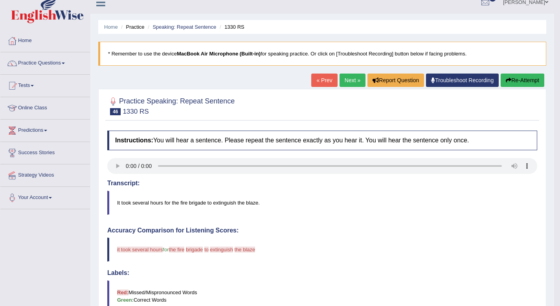
click at [350, 86] on link "Next »" at bounding box center [352, 79] width 26 height 13
